Goal: Information Seeking & Learning: Learn about a topic

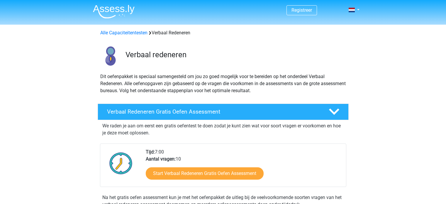
scroll to position [42, 0]
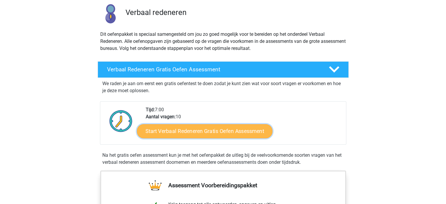
click at [223, 129] on link "Start Verbaal Redeneren Gratis Oefen Assessment" at bounding box center [204, 131] width 135 height 14
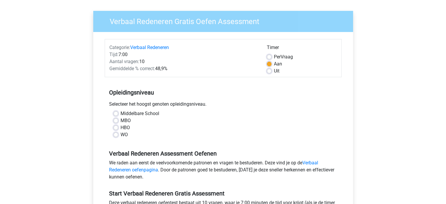
scroll to position [38, 0]
click at [120, 134] on label "WO" at bounding box center [123, 134] width 7 height 7
click at [116, 134] on input "WO" at bounding box center [115, 134] width 5 height 6
radio input "true"
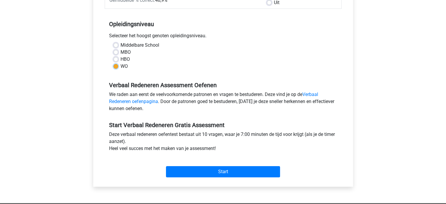
scroll to position [106, 0]
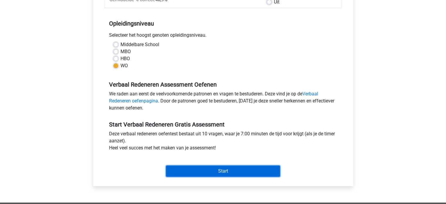
click at [238, 172] on input "Start" at bounding box center [223, 170] width 114 height 11
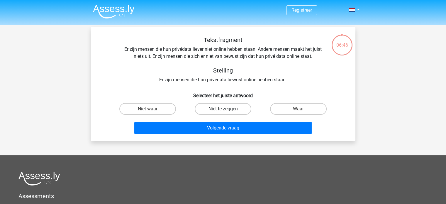
click at [238, 112] on label "Niet te zeggen" at bounding box center [223, 109] width 57 height 12
click at [226, 112] on input "Niet te zeggen" at bounding box center [225, 111] width 4 height 4
radio input "true"
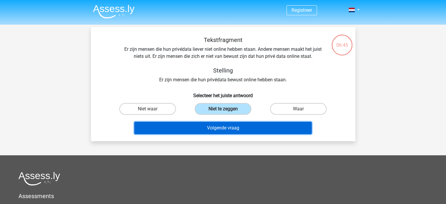
click at [241, 125] on button "Volgende vraag" at bounding box center [222, 128] width 177 height 12
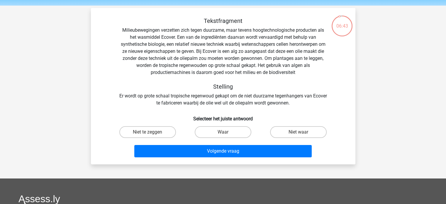
scroll to position [3, 0]
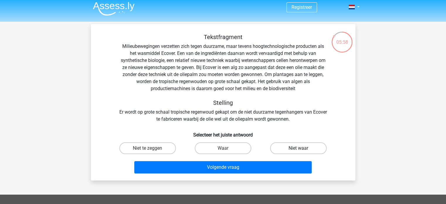
click at [306, 148] on label "Niet waar" at bounding box center [298, 148] width 57 height 12
click at [302, 148] on input "Niet waar" at bounding box center [300, 150] width 4 height 4
radio input "true"
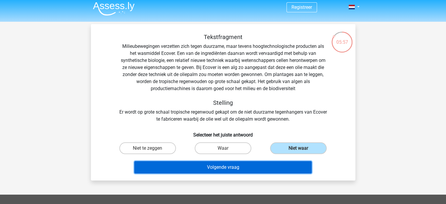
click at [297, 162] on button "Volgende vraag" at bounding box center [222, 167] width 177 height 12
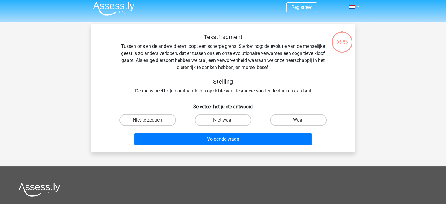
scroll to position [27, 0]
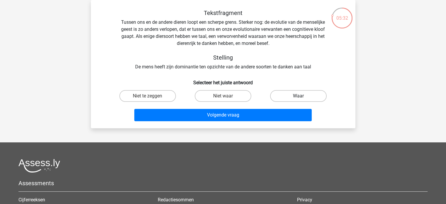
click at [306, 97] on label "Waar" at bounding box center [298, 96] width 57 height 12
click at [302, 97] on input "Waar" at bounding box center [300, 98] width 4 height 4
radio input "true"
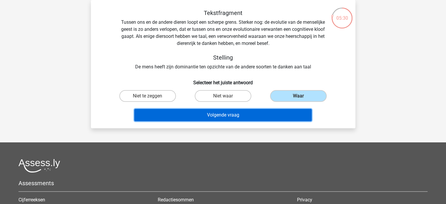
click at [284, 115] on button "Volgende vraag" at bounding box center [222, 115] width 177 height 12
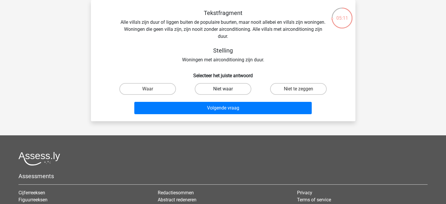
click at [217, 91] on label "Niet waar" at bounding box center [223, 89] width 57 height 12
click at [223, 91] on input "Niet waar" at bounding box center [225, 91] width 4 height 4
radio input "true"
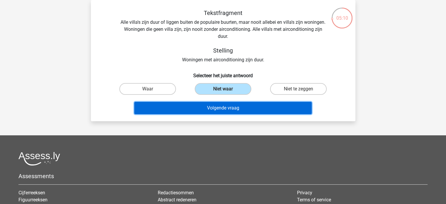
click at [224, 102] on button "Volgende vraag" at bounding box center [222, 108] width 177 height 12
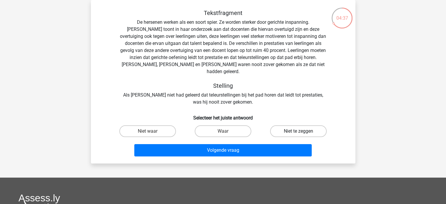
click at [274, 125] on label "Niet te zeggen" at bounding box center [298, 131] width 57 height 12
click at [298, 131] on input "Niet te zeggen" at bounding box center [300, 133] width 4 height 4
radio input "true"
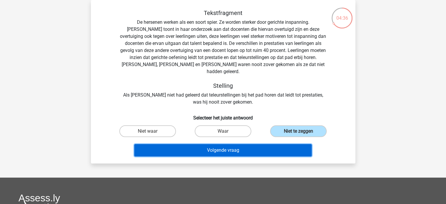
click at [255, 144] on button "Volgende vraag" at bounding box center [222, 150] width 177 height 12
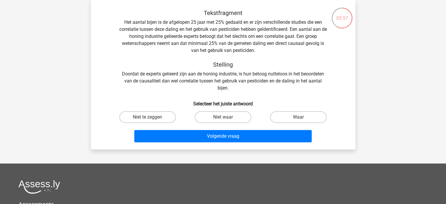
click at [148, 117] on input "Niet te zeggen" at bounding box center [149, 119] width 4 height 4
radio input "true"
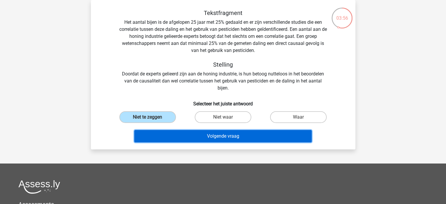
click at [204, 139] on button "Volgende vraag" at bounding box center [222, 136] width 177 height 12
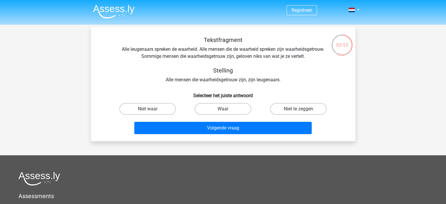
scroll to position [1, 0]
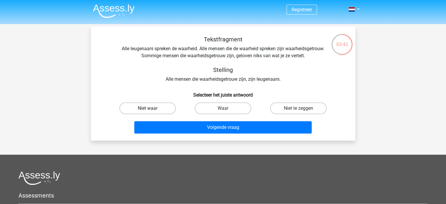
click at [158, 112] on label "Niet waar" at bounding box center [147, 108] width 57 height 12
click at [151, 112] on input "Niet waar" at bounding box center [149, 110] width 4 height 4
radio input "true"
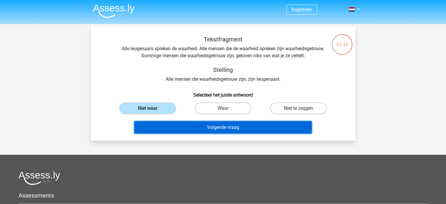
click at [191, 126] on button "Volgende vraag" at bounding box center [222, 127] width 177 height 12
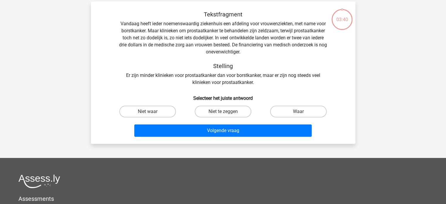
scroll to position [27, 0]
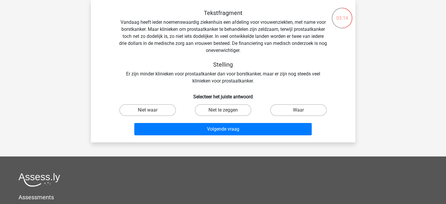
click at [223, 112] on input "Niet te zeggen" at bounding box center [225, 112] width 4 height 4
radio input "true"
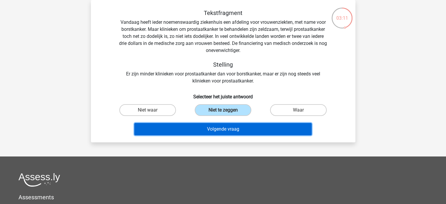
click at [233, 131] on button "Volgende vraag" at bounding box center [222, 129] width 177 height 12
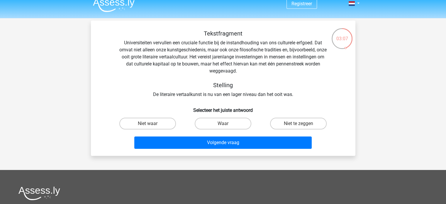
scroll to position [6, 0]
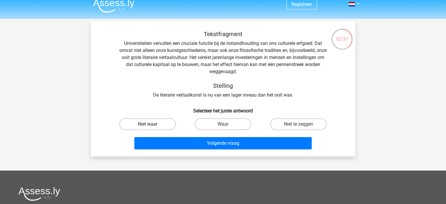
click at [162, 118] on label "Niet waar" at bounding box center [147, 124] width 57 height 12
click at [151, 124] on input "Niet waar" at bounding box center [149, 126] width 4 height 4
radio input "true"
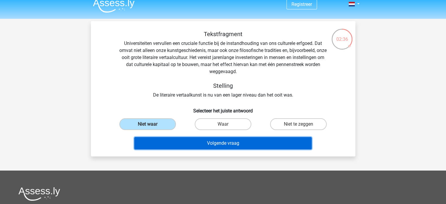
click at [202, 147] on button "Volgende vraag" at bounding box center [222, 143] width 177 height 12
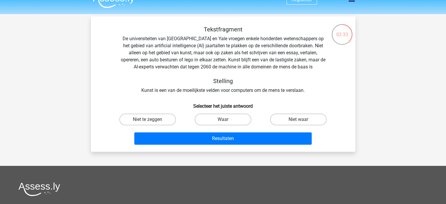
scroll to position [10, 0]
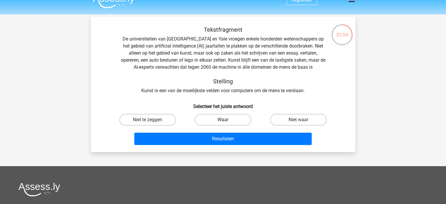
click at [235, 118] on label "Waar" at bounding box center [223, 120] width 57 height 12
click at [226, 120] on input "Waar" at bounding box center [225, 122] width 4 height 4
radio input "true"
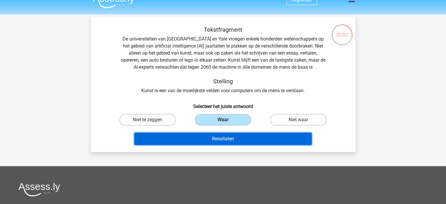
click at [238, 137] on button "Resultaten" at bounding box center [222, 138] width 177 height 12
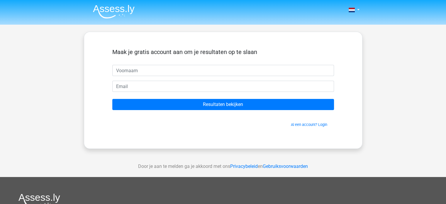
click at [224, 71] on input "text" at bounding box center [222, 70] width 221 height 11
type input "[PERSON_NAME]"
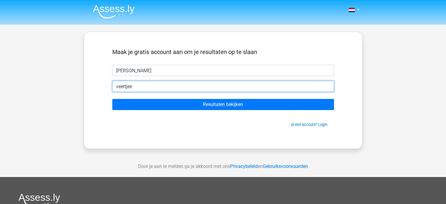
type input "[EMAIL_ADDRESS][DOMAIN_NAME]"
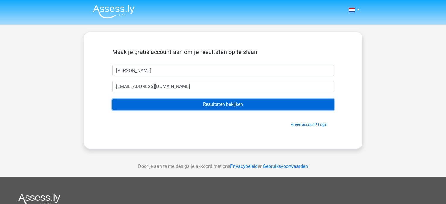
click at [191, 106] on input "Resultaten bekijken" at bounding box center [222, 104] width 221 height 11
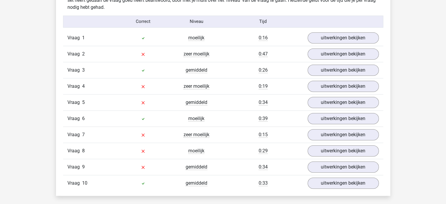
scroll to position [476, 0]
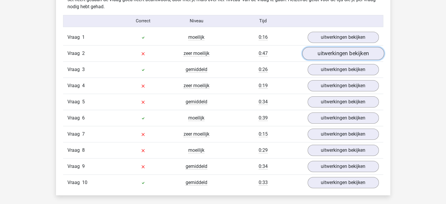
click at [325, 55] on link "uitwerkingen bekijken" at bounding box center [343, 53] width 82 height 13
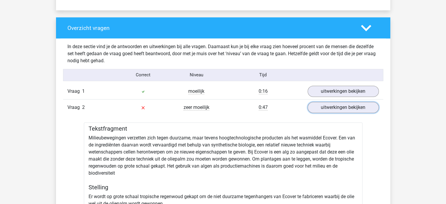
scroll to position [422, 0]
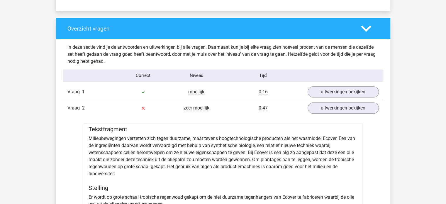
click at [364, 27] on icon at bounding box center [366, 28] width 10 height 10
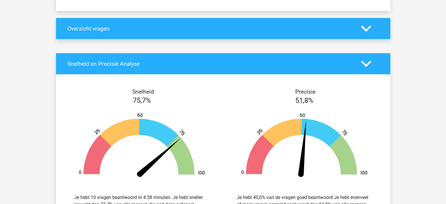
click at [364, 27] on icon at bounding box center [366, 28] width 10 height 10
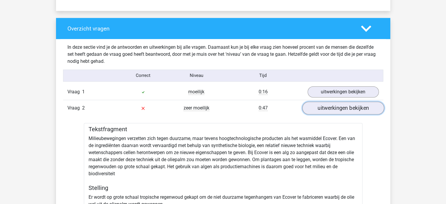
click at [350, 111] on link "uitwerkingen bekijken" at bounding box center [343, 107] width 82 height 13
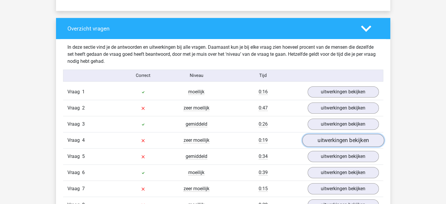
click at [346, 143] on link "uitwerkingen bekijken" at bounding box center [343, 140] width 82 height 13
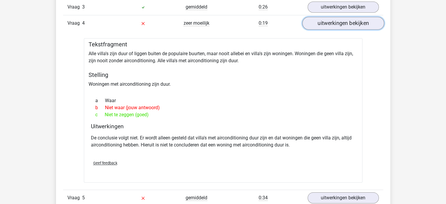
scroll to position [539, 0]
click at [360, 21] on link "uitwerkingen bekijken" at bounding box center [343, 22] width 82 height 13
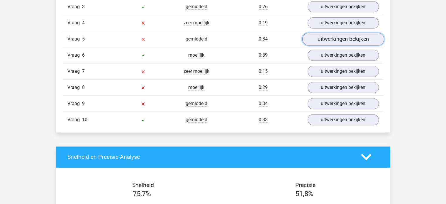
click at [349, 38] on link "uitwerkingen bekijken" at bounding box center [343, 39] width 82 height 13
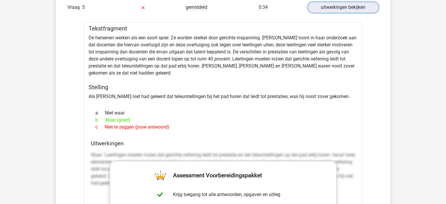
scroll to position [532, 0]
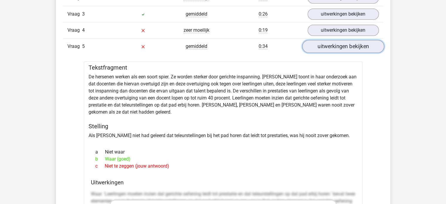
click at [353, 49] on link "uitwerkingen bekijken" at bounding box center [343, 46] width 82 height 13
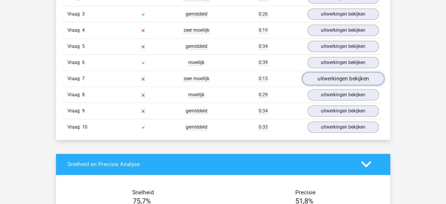
click at [347, 74] on link "uitwerkingen bekijken" at bounding box center [343, 78] width 82 height 13
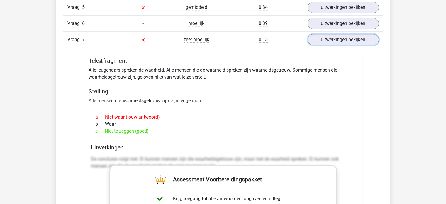
scroll to position [570, 0]
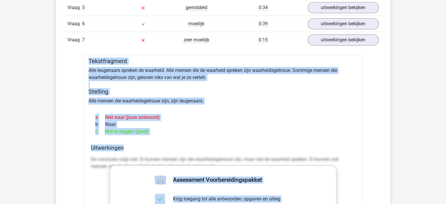
drag, startPoint x: 90, startPoint y: 57, endPoint x: 164, endPoint y: 136, distance: 108.2
click at [164, 136] on div "Tekstfragment Alle leugenaars spreken de waarheid. Alle mensen die de waarheid …" at bounding box center [223, 205] width 278 height 301
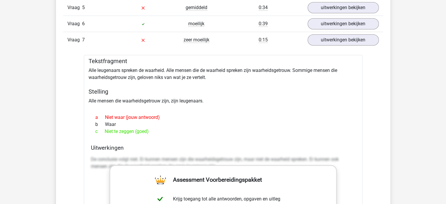
drag, startPoint x: 155, startPoint y: 132, endPoint x: 84, endPoint y: 61, distance: 99.9
click at [84, 61] on div "Tekstfragment Alle leugenaars spreken de waarheid. Alle mensen die de waarheid …" at bounding box center [223, 205] width 278 height 301
copy div "Tekstfragment Alle leugenaars spreken de waarheid. Alle mensen die de waarheid …"
